Goal: Information Seeking & Learning: Learn about a topic

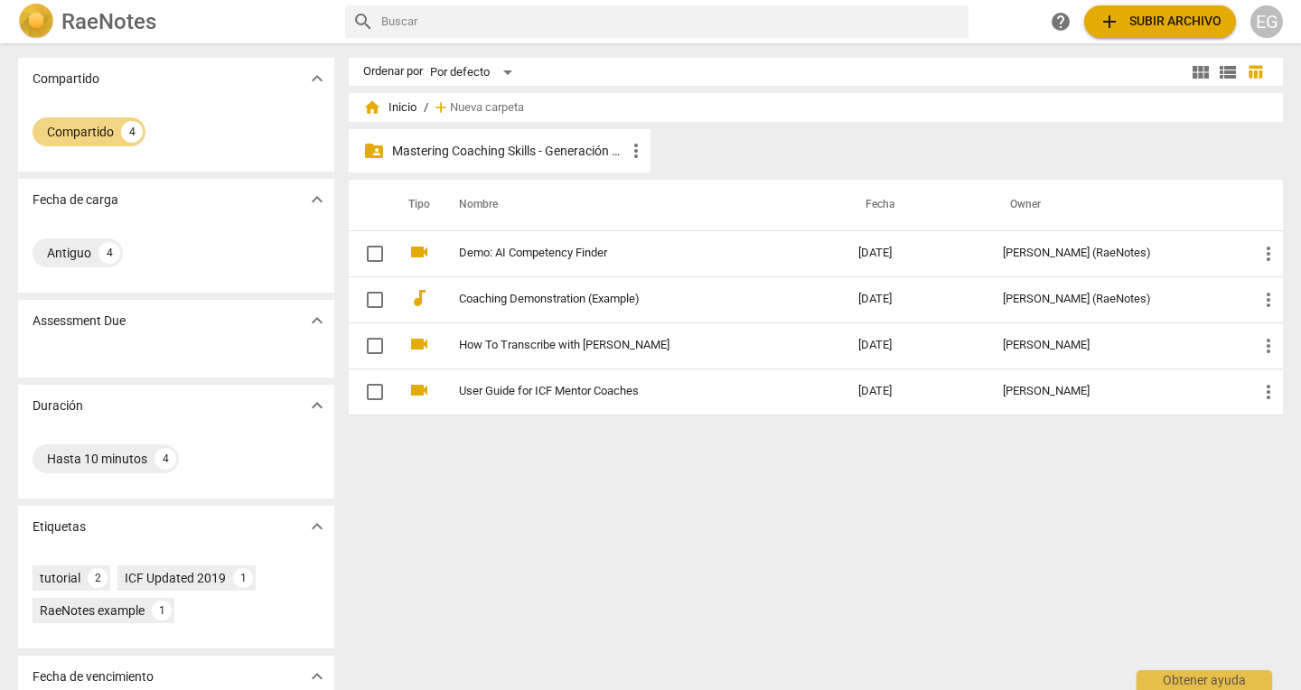
click at [525, 142] on p "Mastering Coaching Skills - Generación 32" at bounding box center [508, 151] width 233 height 19
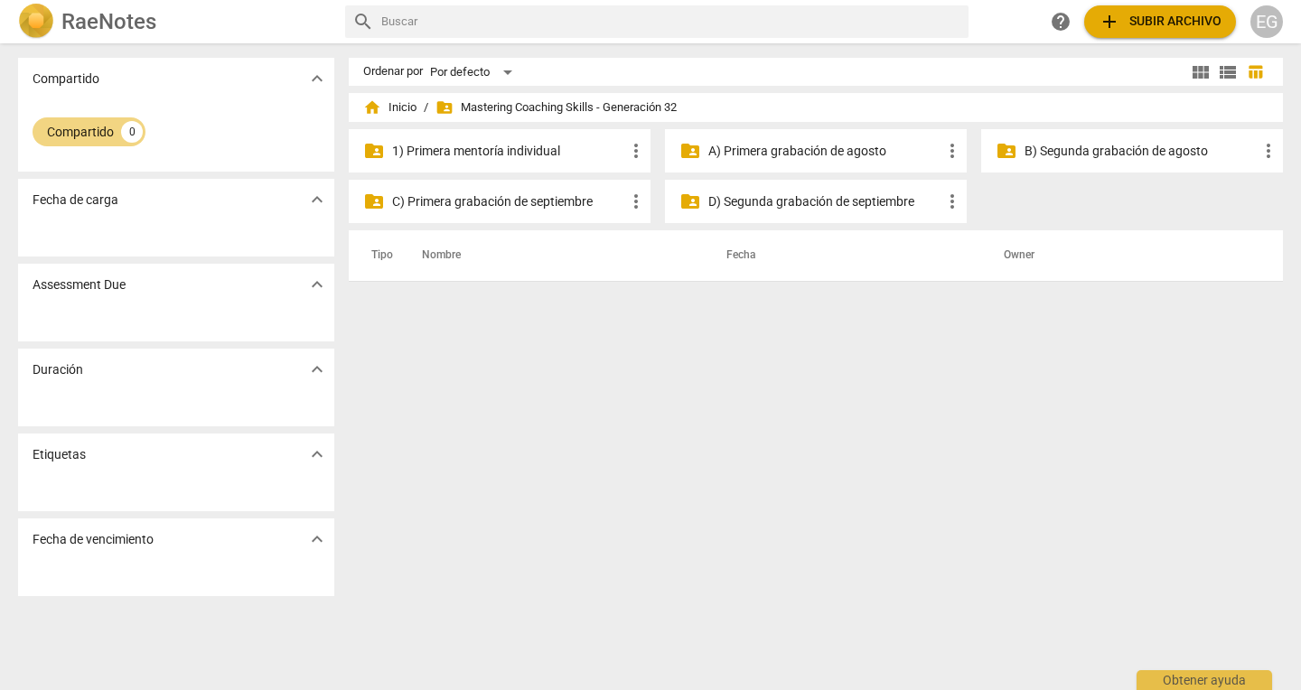
click at [1104, 148] on p "B) Segunda grabación de agosto" at bounding box center [1140, 151] width 233 height 19
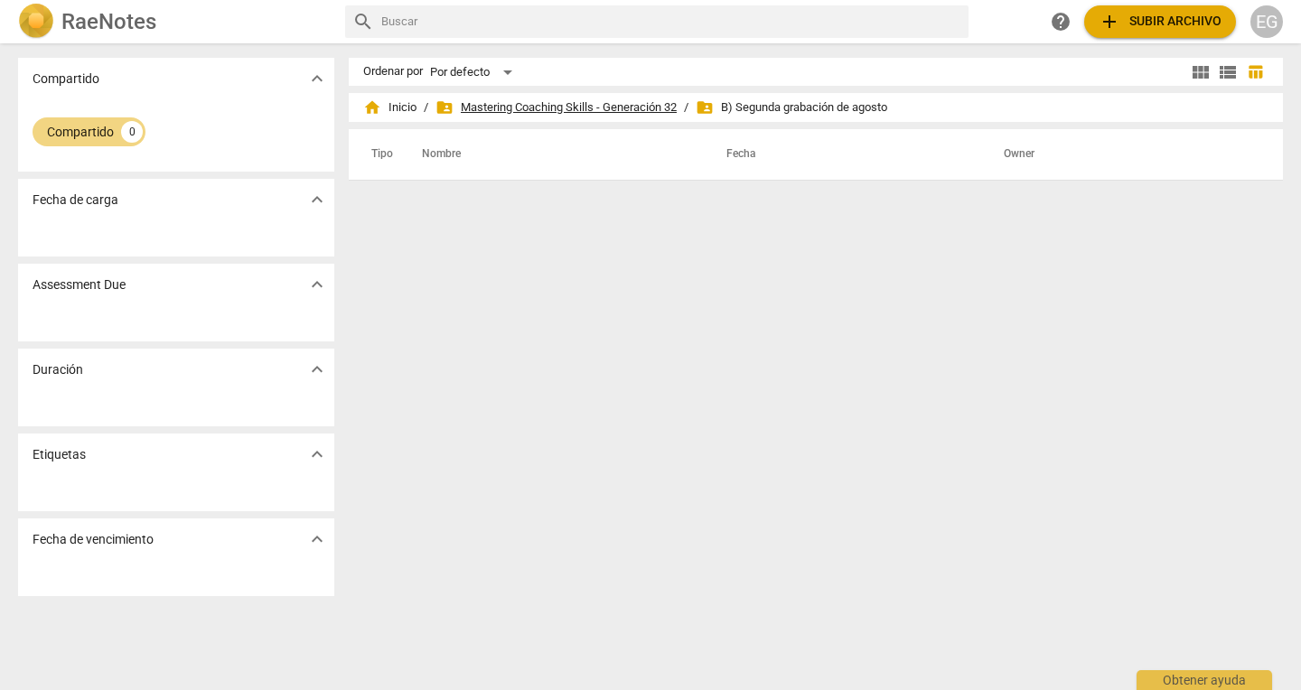
click at [602, 104] on span "folder_shared Mastering Coaching Skills - Generación 32" at bounding box center [555, 107] width 241 height 18
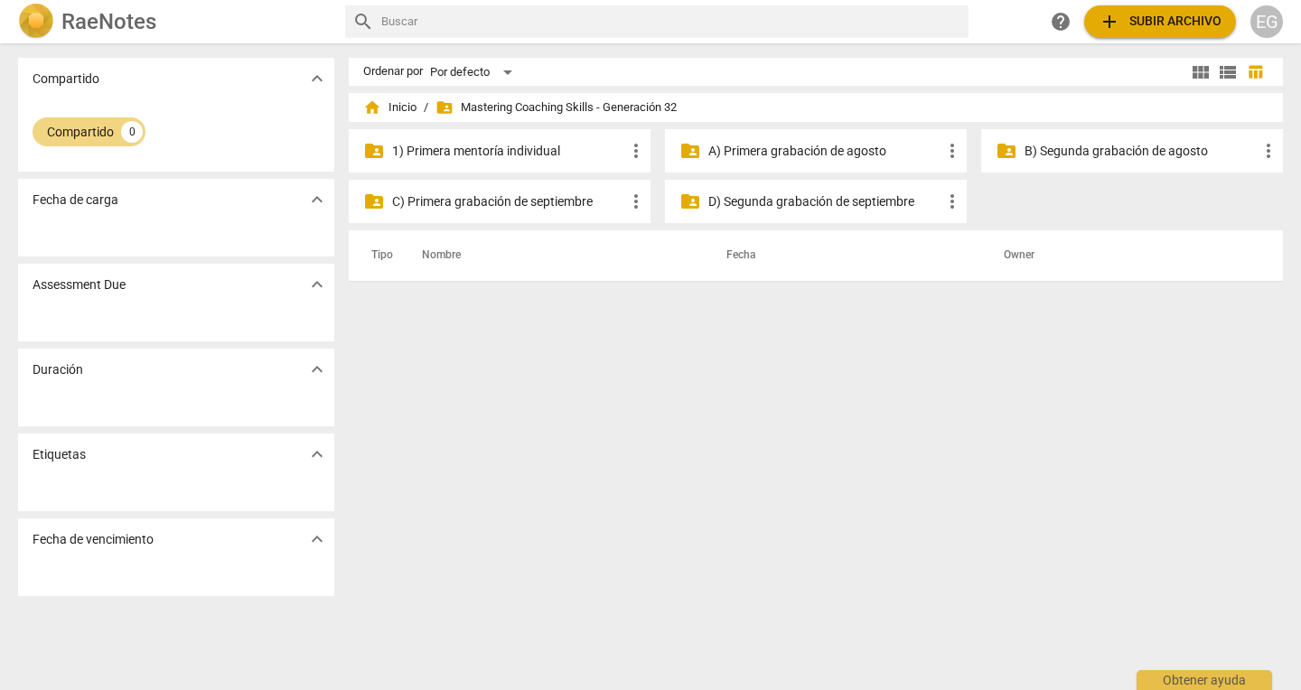
click at [768, 154] on p "A) Primera grabación de agosto" at bounding box center [824, 151] width 233 height 19
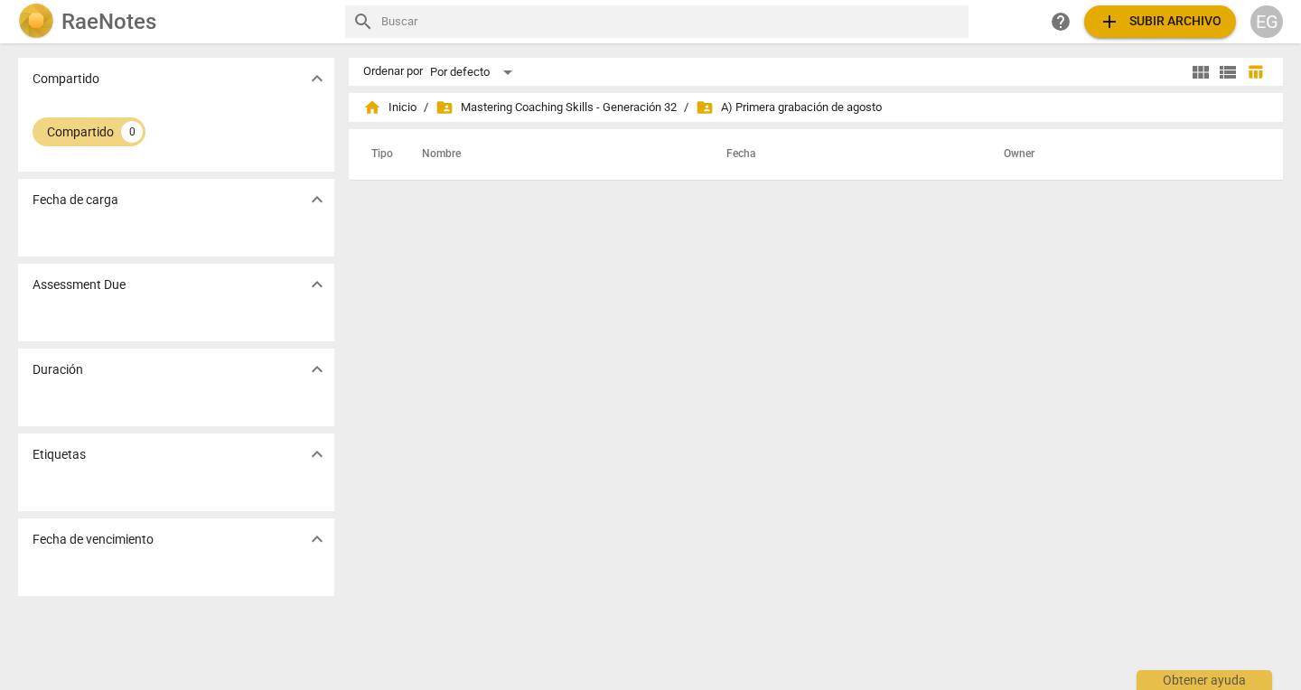
click at [1224, 74] on span "view_list" at bounding box center [1228, 72] width 22 height 22
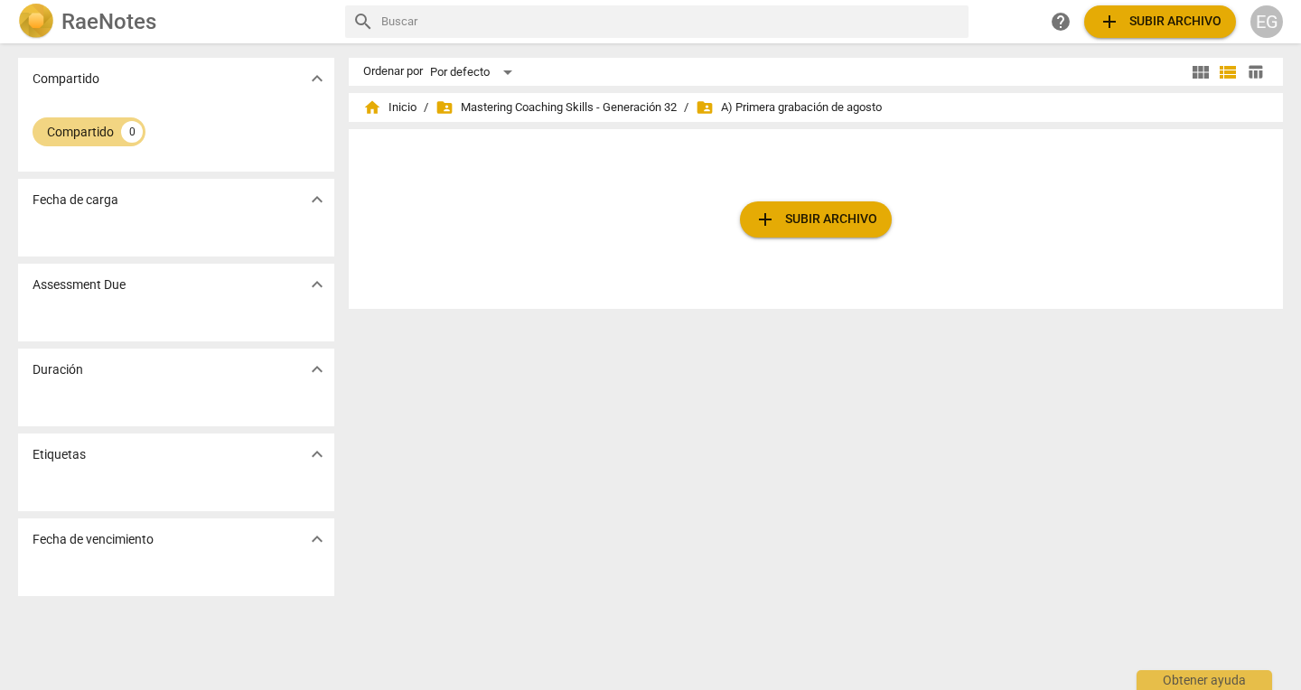
click at [1199, 72] on span "view_module" at bounding box center [1200, 72] width 22 height 22
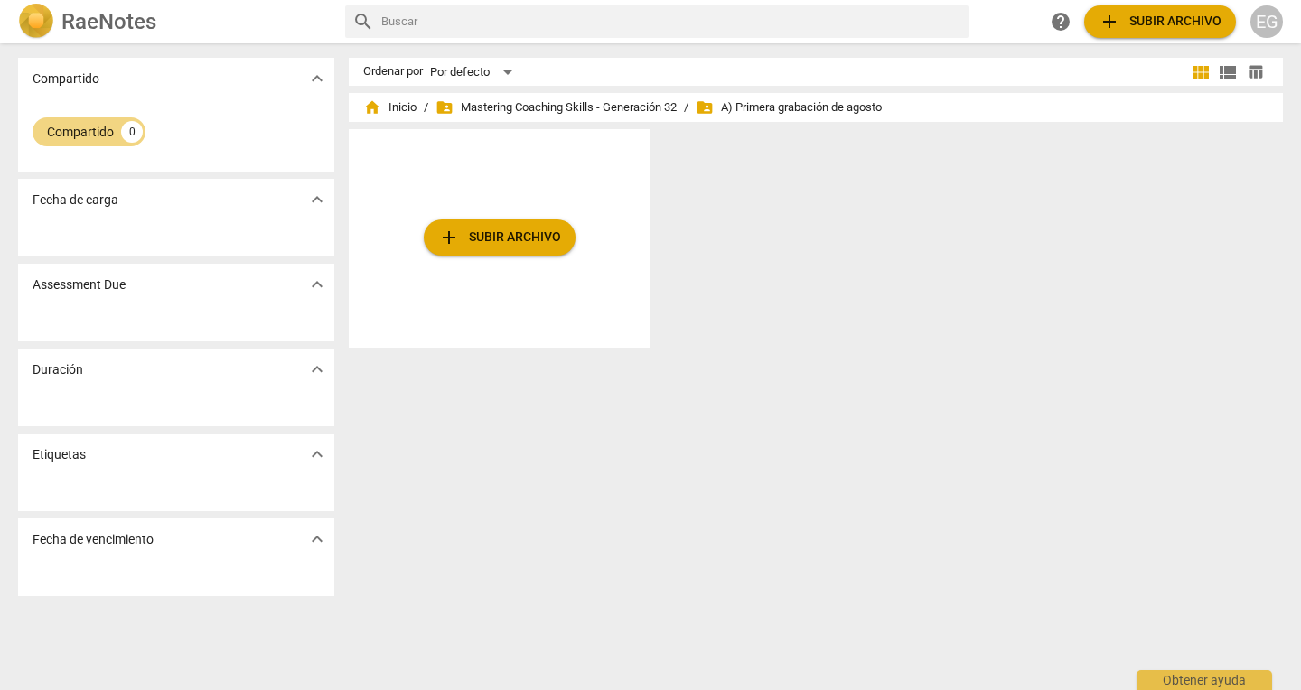
click at [1255, 67] on span "table_chart" at bounding box center [1254, 71] width 17 height 17
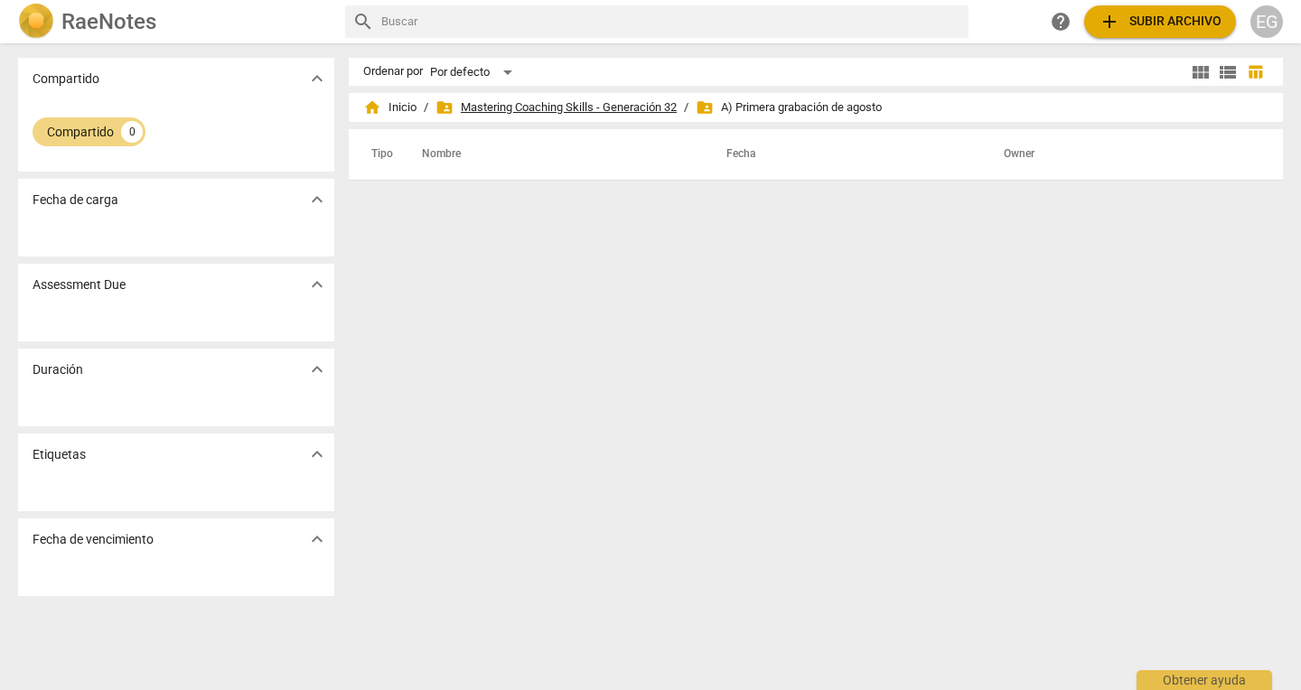
click at [608, 110] on span "folder_shared Mastering Coaching Skills - Generación 32" at bounding box center [555, 107] width 241 height 18
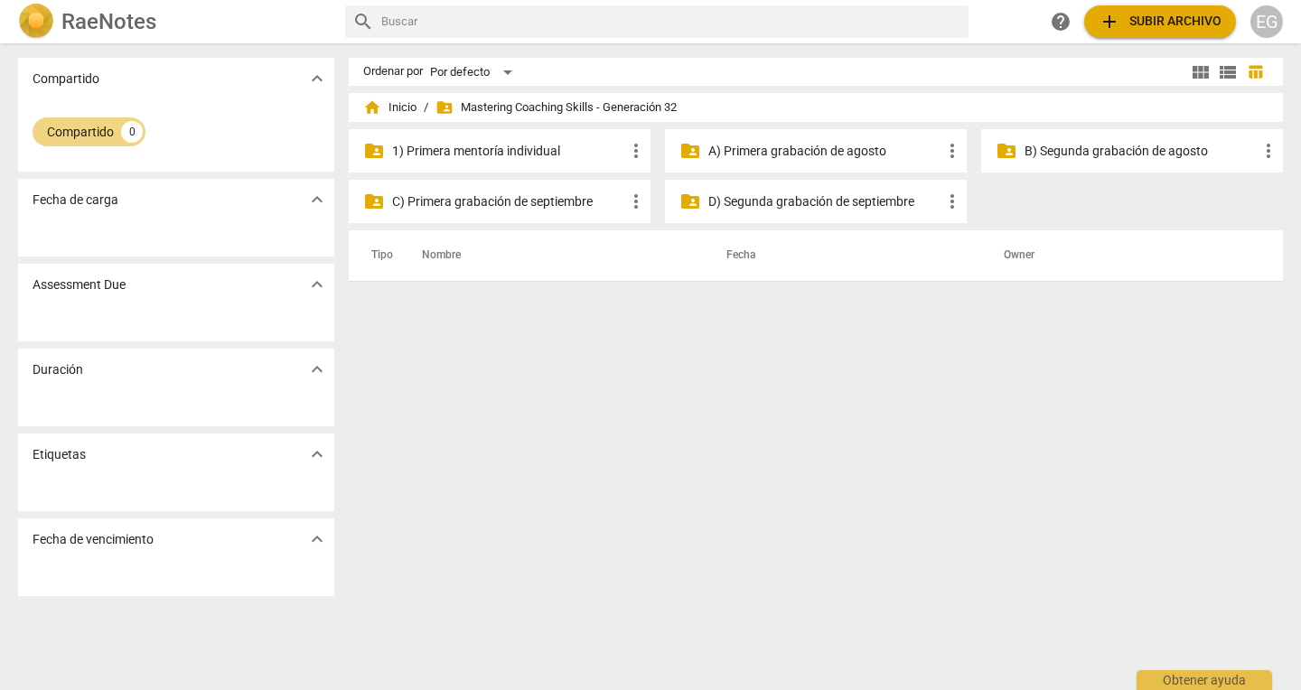
click at [518, 154] on p "1) Primera mentoría individual" at bounding box center [508, 151] width 233 height 19
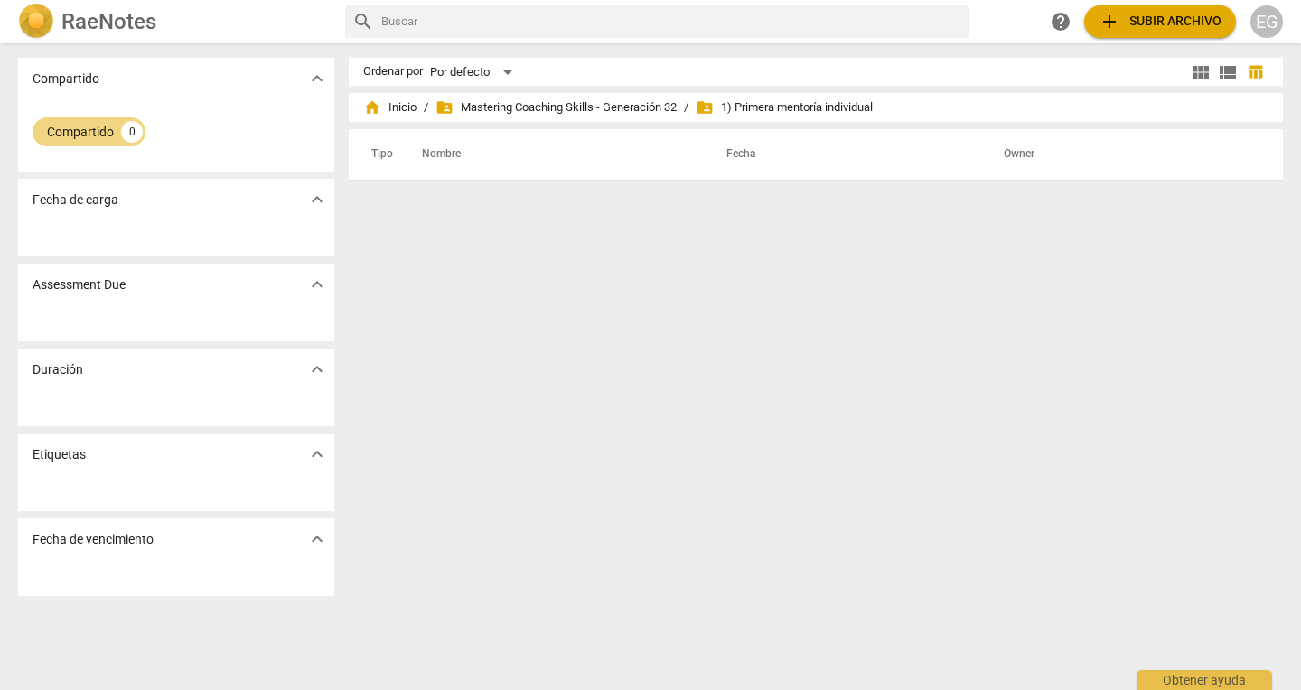
click at [777, 104] on span "folder_shared 1) Primera mentoría individual" at bounding box center [783, 107] width 177 height 18
click at [629, 110] on span "folder_shared Mastering Coaching Skills - Generación 32" at bounding box center [555, 107] width 241 height 18
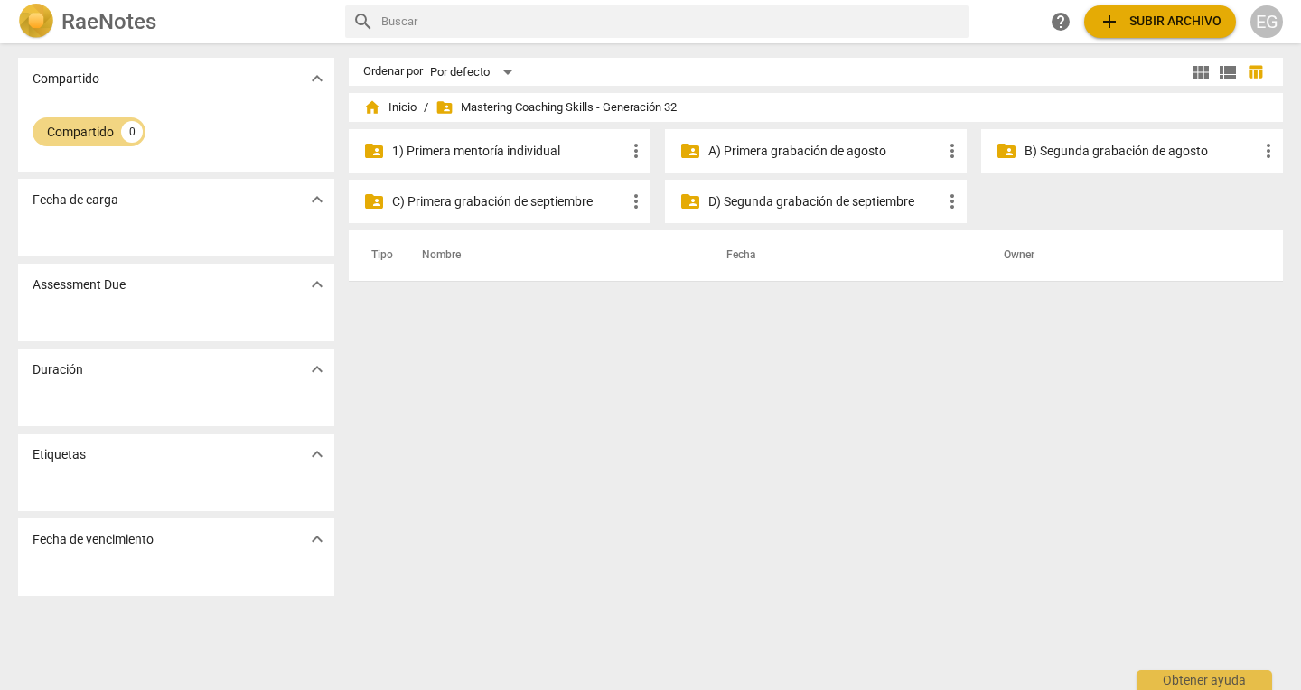
click at [785, 148] on p "A) Primera grabación de agosto" at bounding box center [824, 151] width 233 height 19
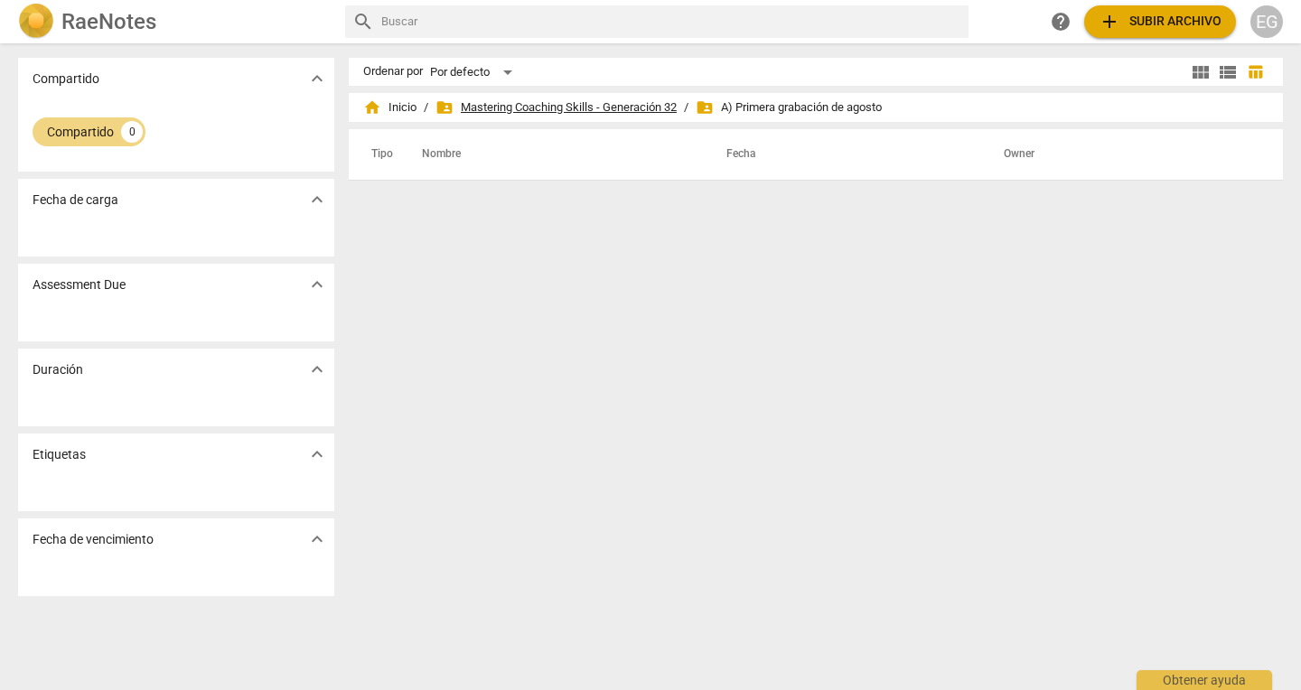
click at [614, 111] on span "folder_shared Mastering Coaching Skills - Generación 32" at bounding box center [555, 107] width 241 height 18
